Goal: Check status: Check status

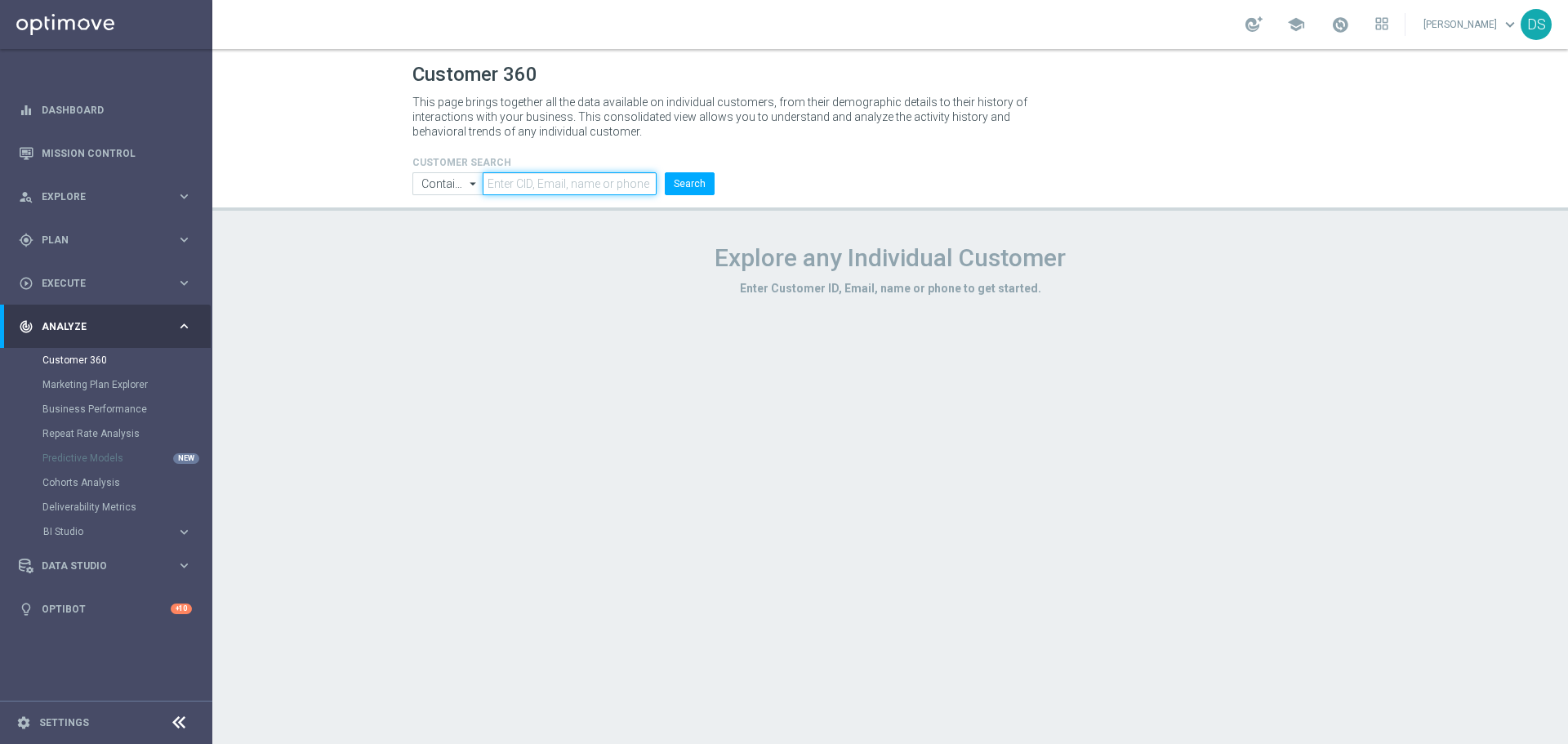
click at [538, 178] on input "text" at bounding box center [569, 183] width 174 height 23
paste input "979285"
type input "979285"
click at [699, 176] on button "Search" at bounding box center [690, 183] width 50 height 23
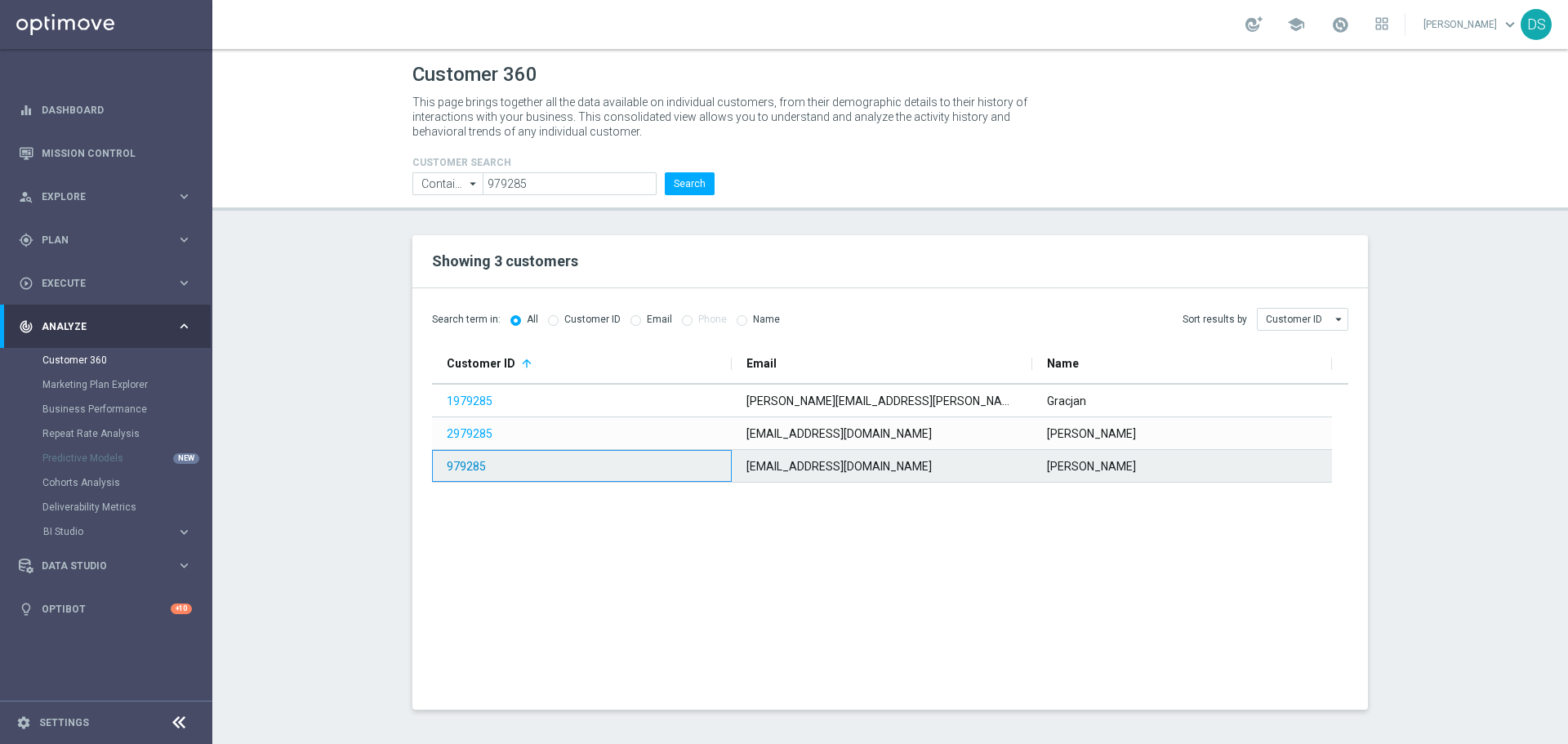
click at [458, 462] on link "979285" at bounding box center [465, 466] width 39 height 13
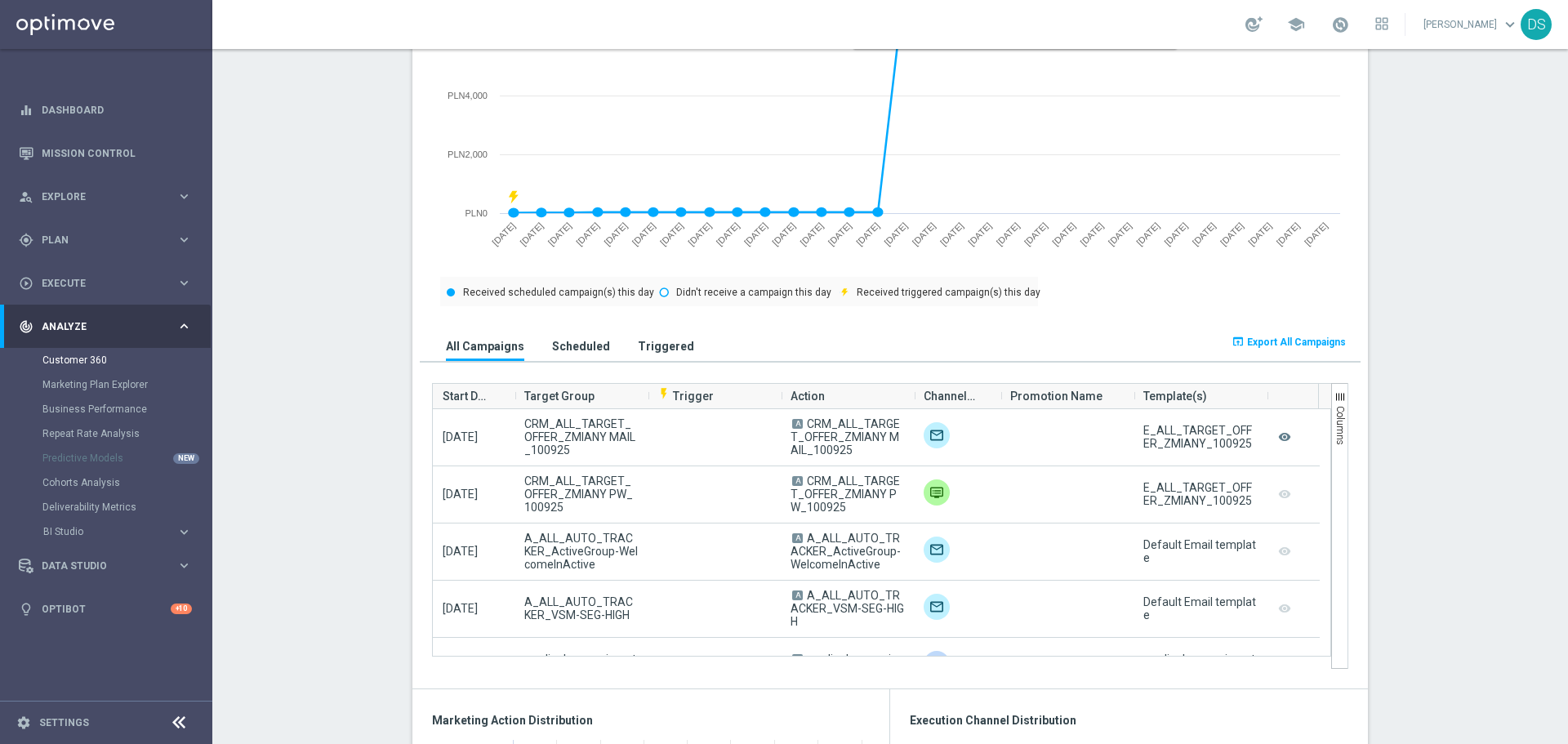
scroll to position [811, 0]
